Goal: Information Seeking & Learning: Learn about a topic

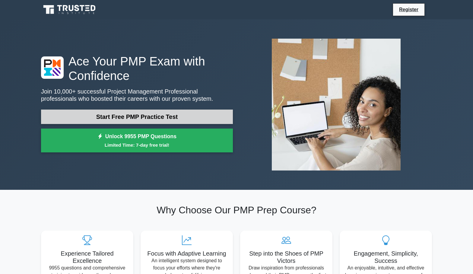
click at [181, 121] on link "Start Free PMP Practice Test" at bounding box center [137, 116] width 192 height 14
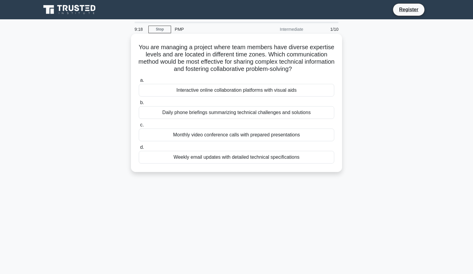
click at [263, 159] on div "Weekly email updates with detailed technical specifications" at bounding box center [236, 157] width 195 height 13
click at [139, 149] on input "d. Weekly email updates with detailed technical specifications" at bounding box center [139, 147] width 0 height 4
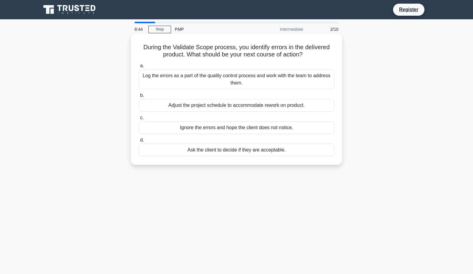
click at [286, 84] on div "Log the errors as a part of the quality control process and work with the team …" at bounding box center [236, 79] width 195 height 20
click at [139, 68] on input "a. Log the errors as a part of the quality control process and work with the te…" at bounding box center [139, 66] width 0 height 4
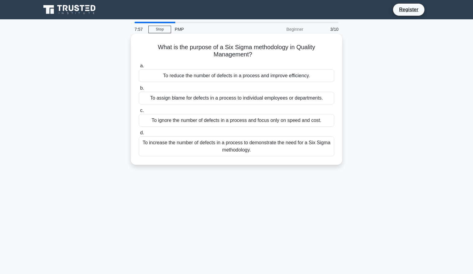
click at [279, 81] on div "To reduce the number of defects in a process and improve efficiency." at bounding box center [236, 75] width 195 height 13
click at [139, 68] on input "a. To reduce the number of defects in a process and improve efficiency." at bounding box center [139, 66] width 0 height 4
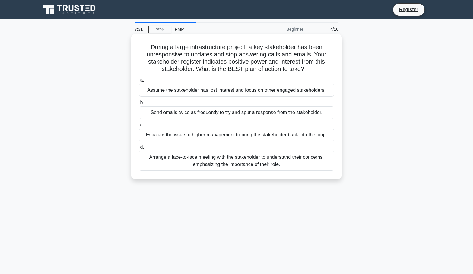
click at [260, 167] on div "Arrange a face-to-face meeting with the stakeholder to understand their concern…" at bounding box center [236, 161] width 195 height 20
click at [139, 149] on input "d. Arrange a face-to-face meeting with the stakeholder to understand their conc…" at bounding box center [139, 147] width 0 height 4
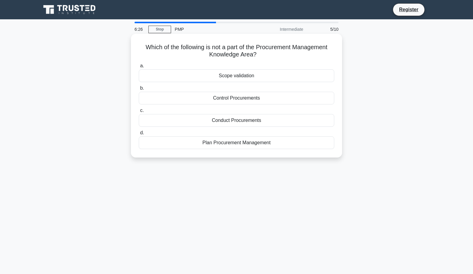
click at [209, 77] on div "Scope validation" at bounding box center [236, 75] width 195 height 13
click at [139, 68] on input "a. Scope validation" at bounding box center [139, 66] width 0 height 4
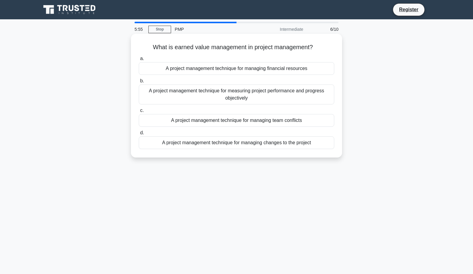
click at [216, 90] on div "A project management technique for measuring project performance and progress o…" at bounding box center [236, 94] width 195 height 20
click at [139, 83] on input "b. A project management technique for measuring project performance and progres…" at bounding box center [139, 81] width 0 height 4
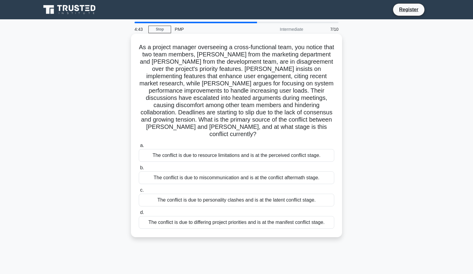
click at [224, 216] on div "The conflict is due to differing project priorities and is at the manifest conf…" at bounding box center [236, 222] width 195 height 13
click at [139, 210] on input "d. The conflict is due to differing project priorities and is at the manifest c…" at bounding box center [139, 212] width 0 height 4
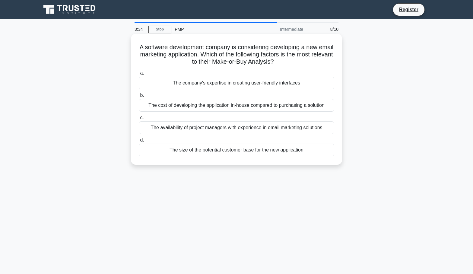
click at [235, 108] on div "The cost of developing the application in-house compared to purchasing a soluti…" at bounding box center [236, 105] width 195 height 13
click at [139, 97] on input "b. The cost of developing the application in-house compared to purchasing a sol…" at bounding box center [139, 95] width 0 height 4
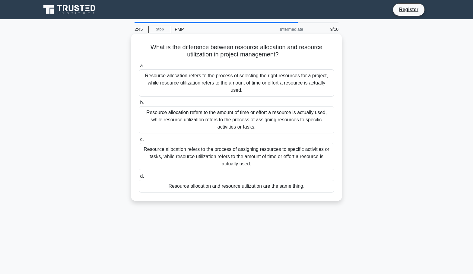
click at [272, 83] on div "Resource allocation refers to the process of selecting the right resources for …" at bounding box center [236, 82] width 195 height 27
click at [139, 68] on input "a. Resource allocation refers to the process of selecting the right resources f…" at bounding box center [139, 66] width 0 height 4
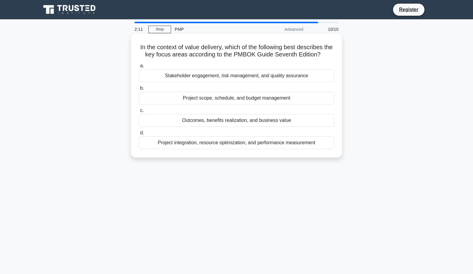
click at [252, 144] on div "Project integration, resource optimization, and performance measurement" at bounding box center [236, 142] width 195 height 13
click at [139, 135] on input "d. Project integration, resource optimization, and performance measurement" at bounding box center [139, 133] width 0 height 4
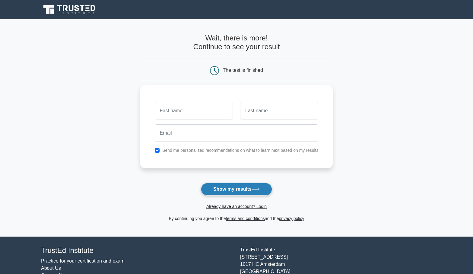
click at [224, 190] on button "Show my results" at bounding box center [236, 189] width 71 height 13
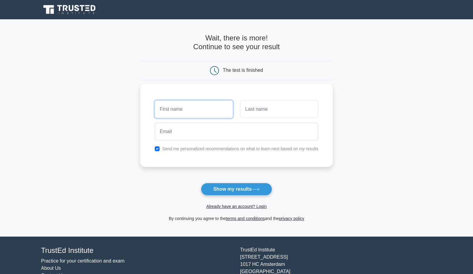
click at [195, 115] on input "text" at bounding box center [194, 108] width 78 height 17
type input "alex"
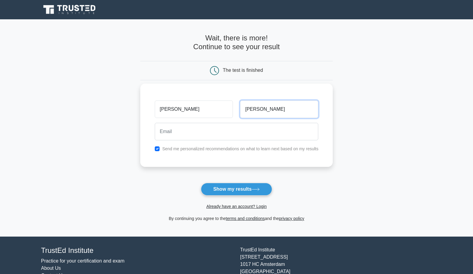
type input "dan"
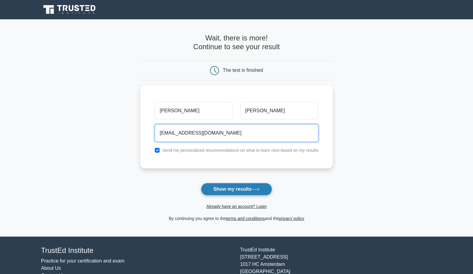
type input "alexiealtlol@gmail.com"
click at [260, 191] on icon at bounding box center [255, 188] width 8 height 3
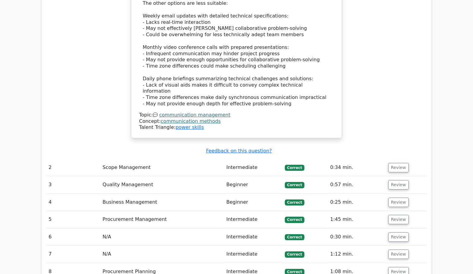
scroll to position [823, 0]
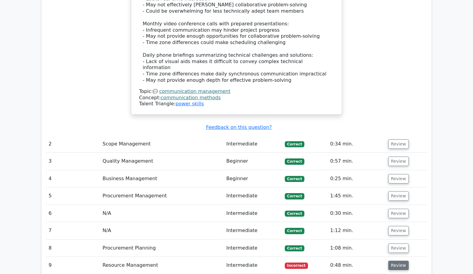
click at [394, 260] on button "Review" at bounding box center [398, 264] width 20 height 9
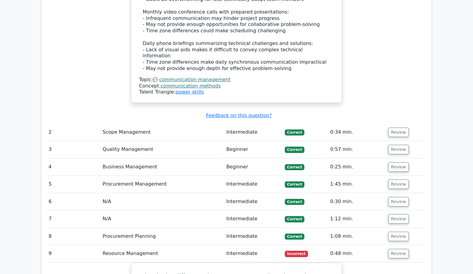
scroll to position [912, 0]
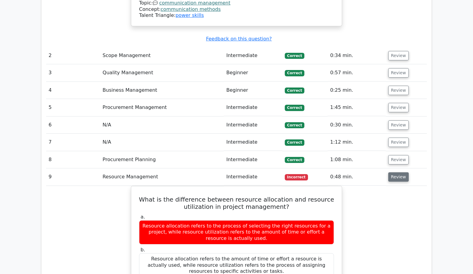
click at [395, 172] on button "Review" at bounding box center [398, 176] width 20 height 9
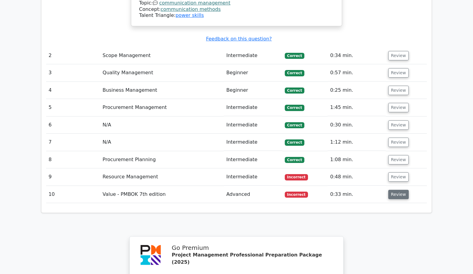
click at [394, 190] on button "Review" at bounding box center [398, 194] width 20 height 9
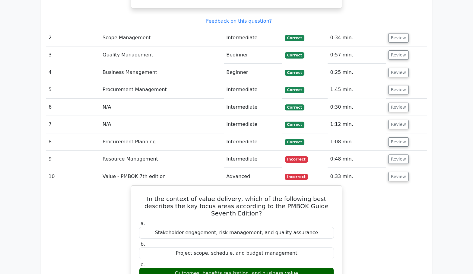
scroll to position [977, 0]
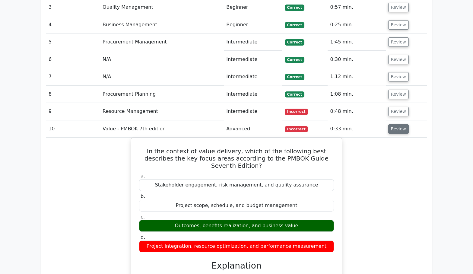
click at [402, 124] on button "Review" at bounding box center [398, 128] width 20 height 9
